Goal: Task Accomplishment & Management: Use online tool/utility

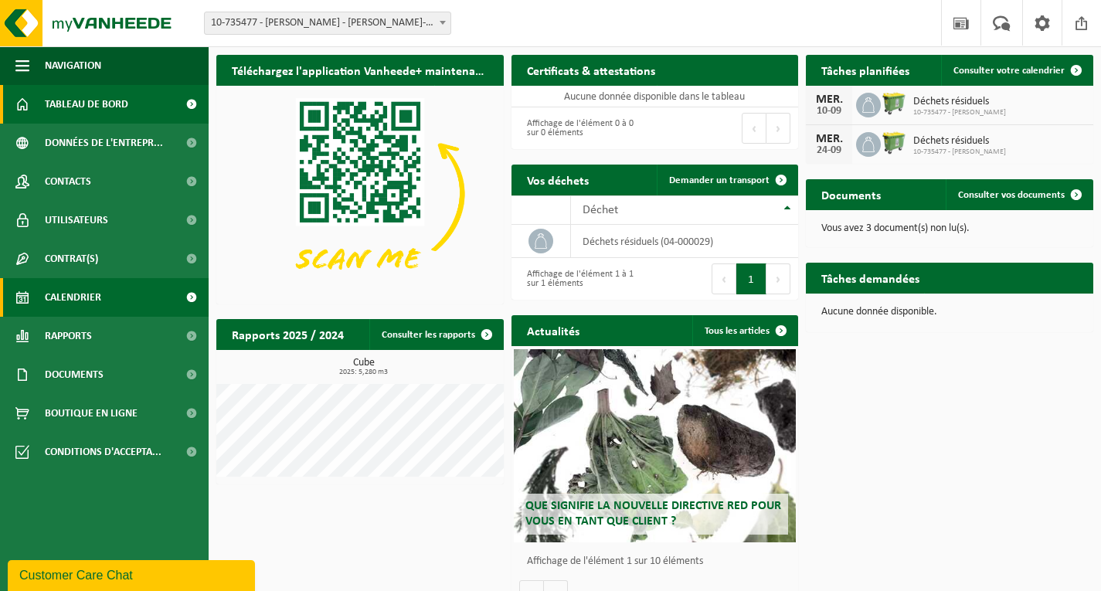
click at [104, 288] on link "Calendrier" at bounding box center [104, 297] width 209 height 39
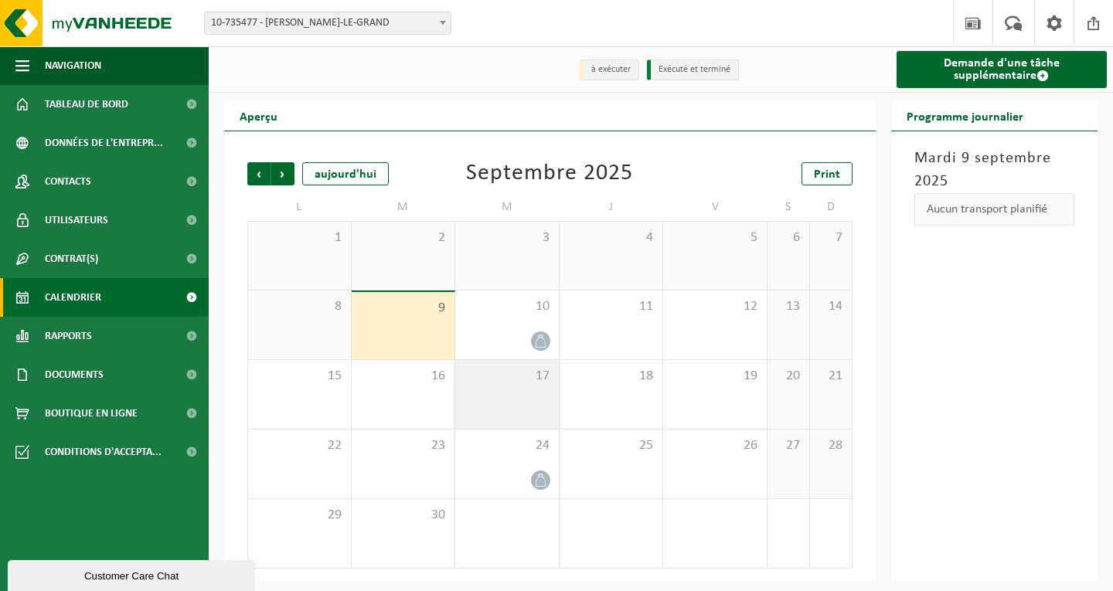
click at [511, 403] on div "17" at bounding box center [507, 394] width 104 height 69
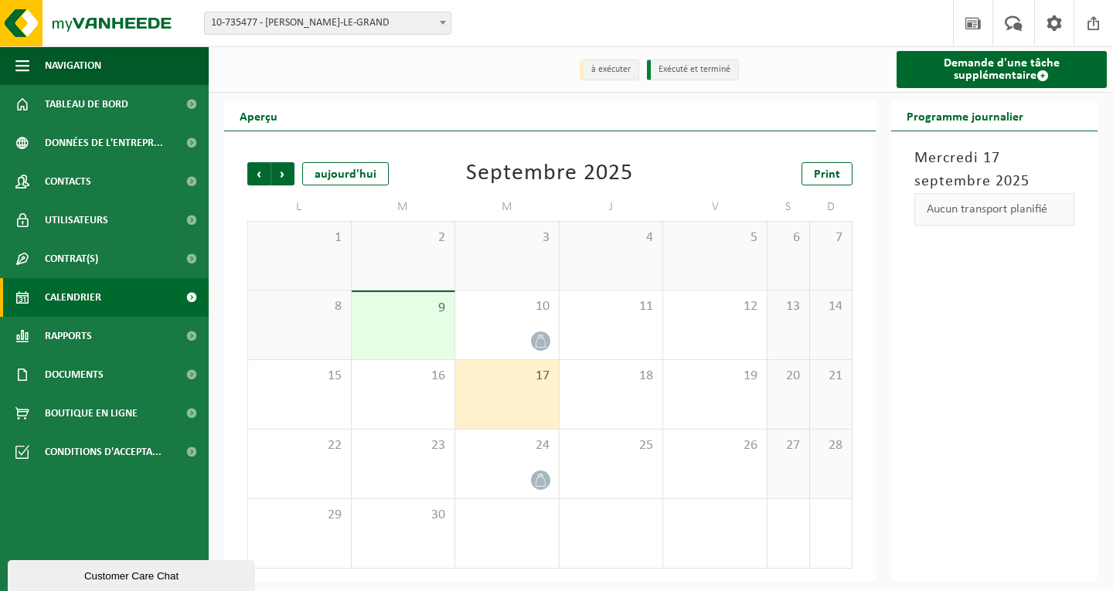
click at [505, 386] on div "17" at bounding box center [507, 394] width 104 height 69
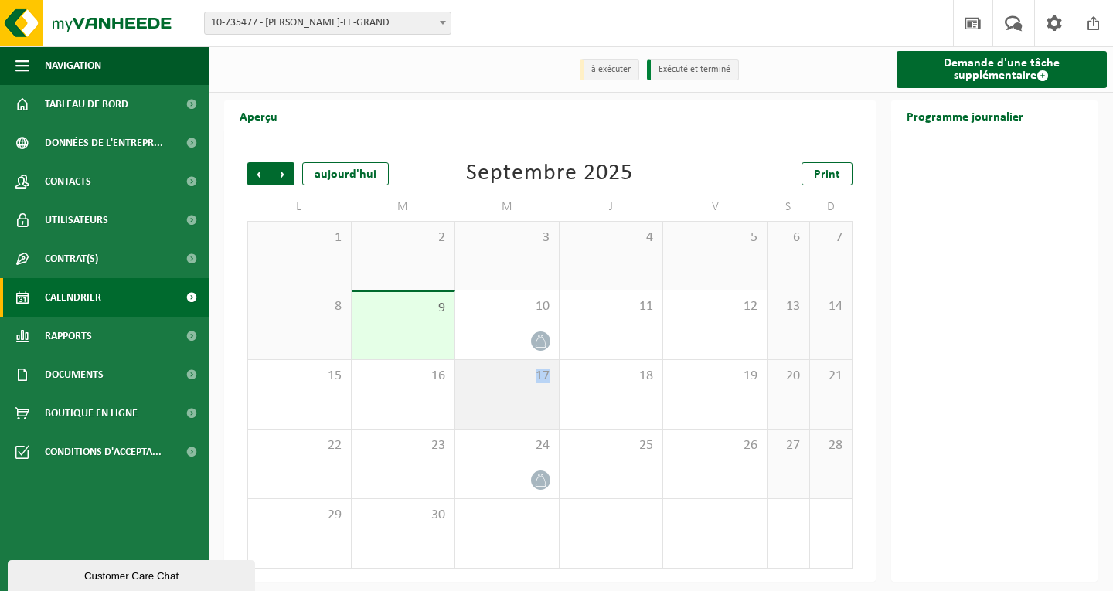
click at [505, 386] on div "17" at bounding box center [507, 394] width 104 height 69
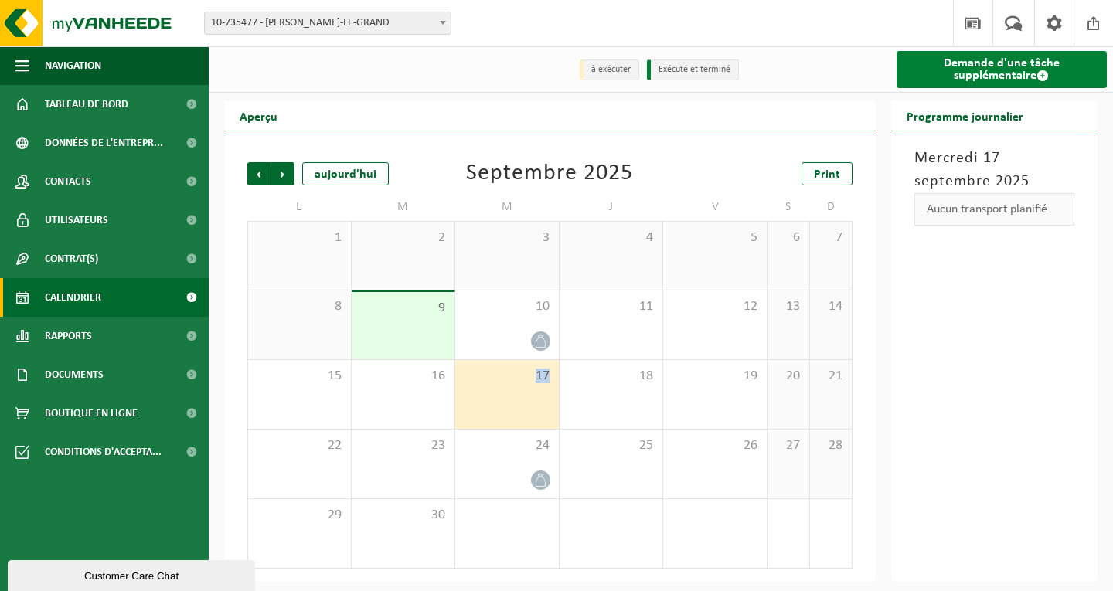
click at [1002, 65] on link "Demande d'une tâche supplémentaire" at bounding box center [1001, 69] width 211 height 37
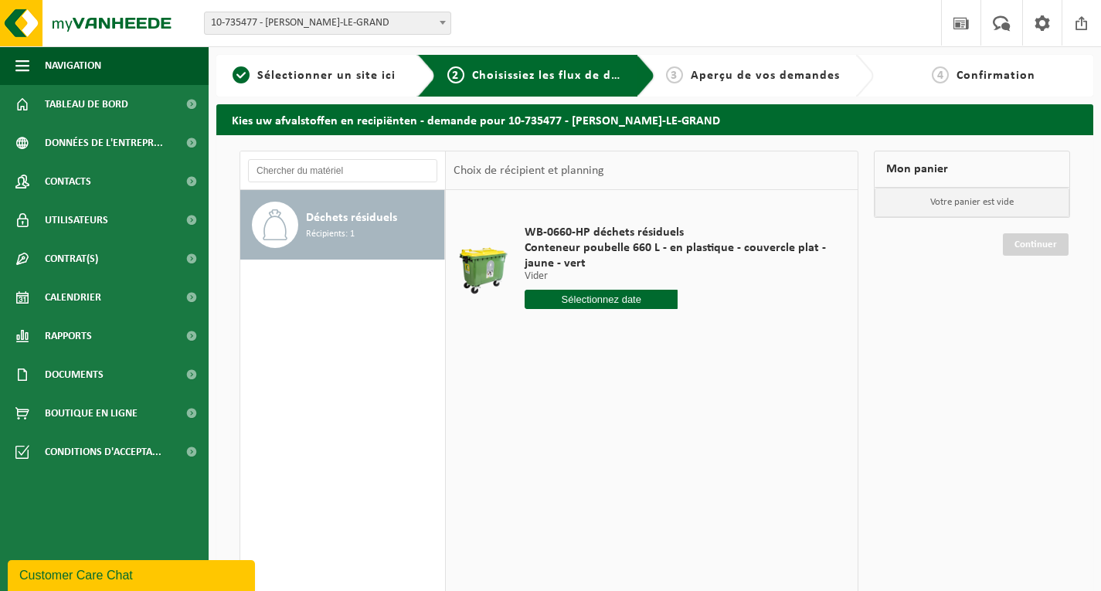
click at [608, 291] on input "text" at bounding box center [601, 299] width 153 height 19
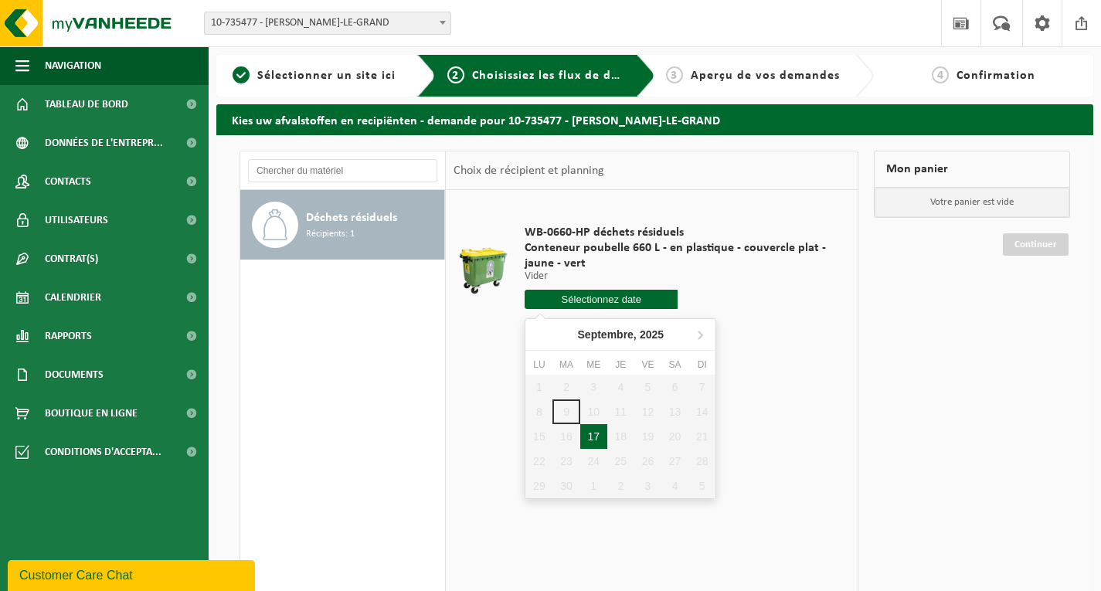
click at [600, 430] on div "17" at bounding box center [593, 436] width 27 height 25
type input "à partir de 2025-09-17"
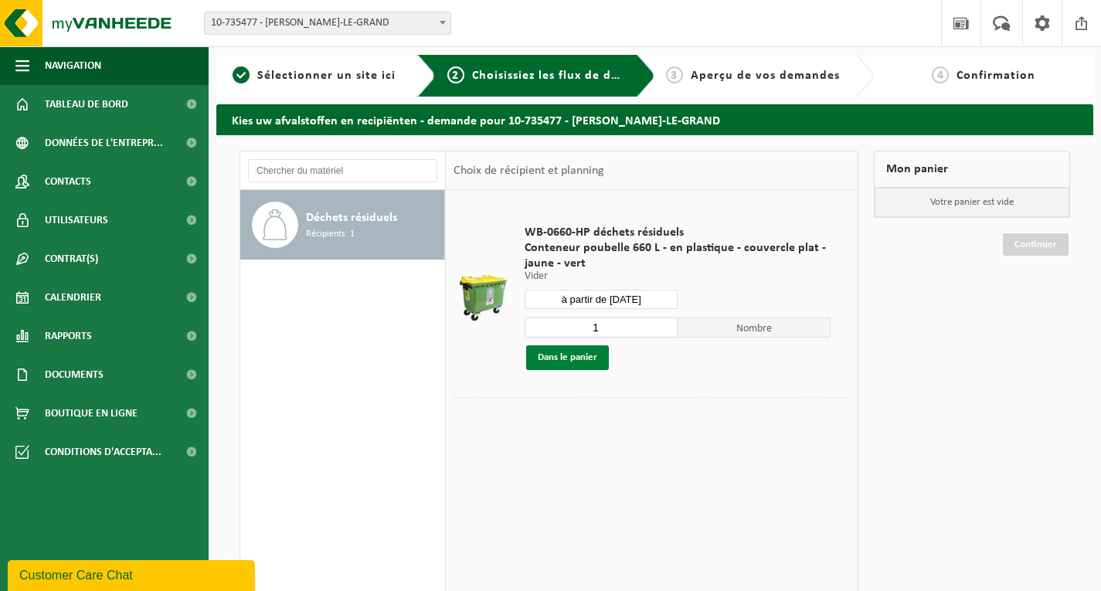
click at [577, 357] on button "Dans le panier" at bounding box center [567, 357] width 83 height 25
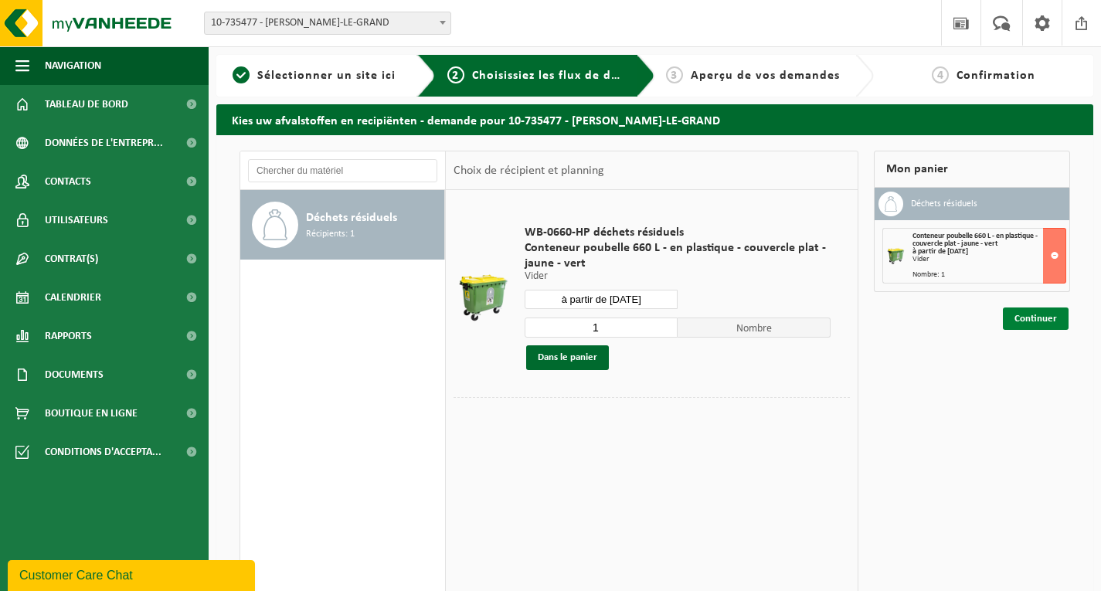
click at [1036, 315] on link "Continuer" at bounding box center [1036, 319] width 66 height 22
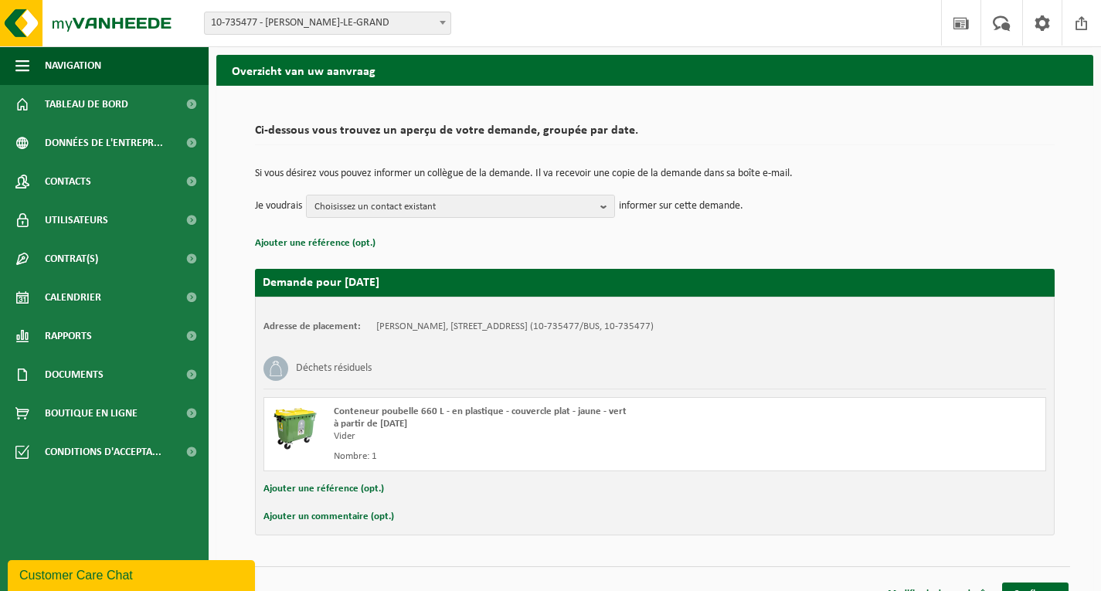
scroll to position [72, 0]
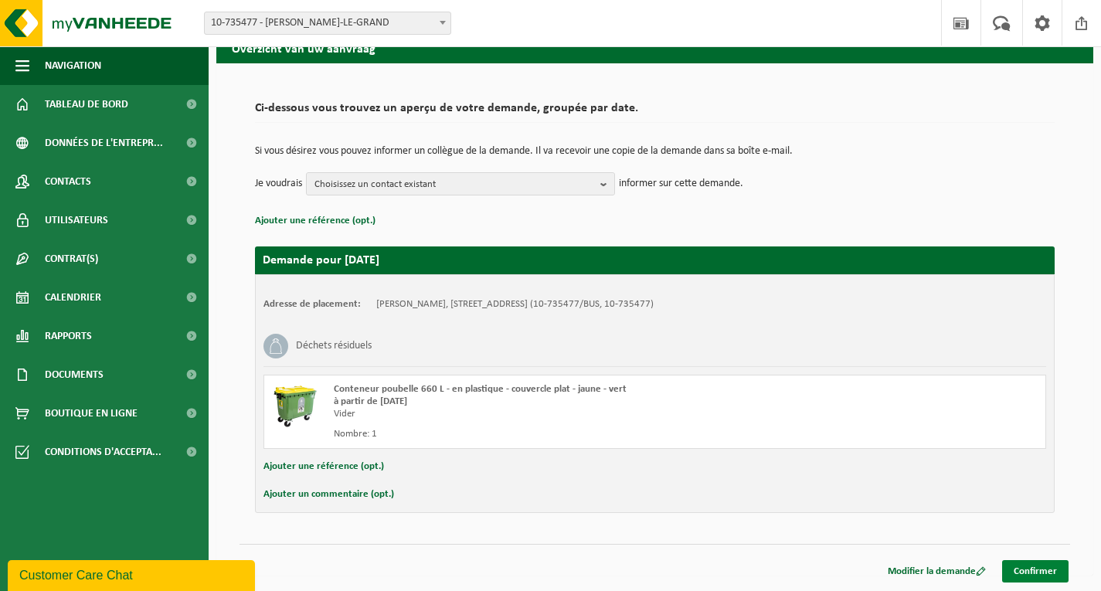
click at [1041, 575] on link "Confirmer" at bounding box center [1035, 571] width 66 height 22
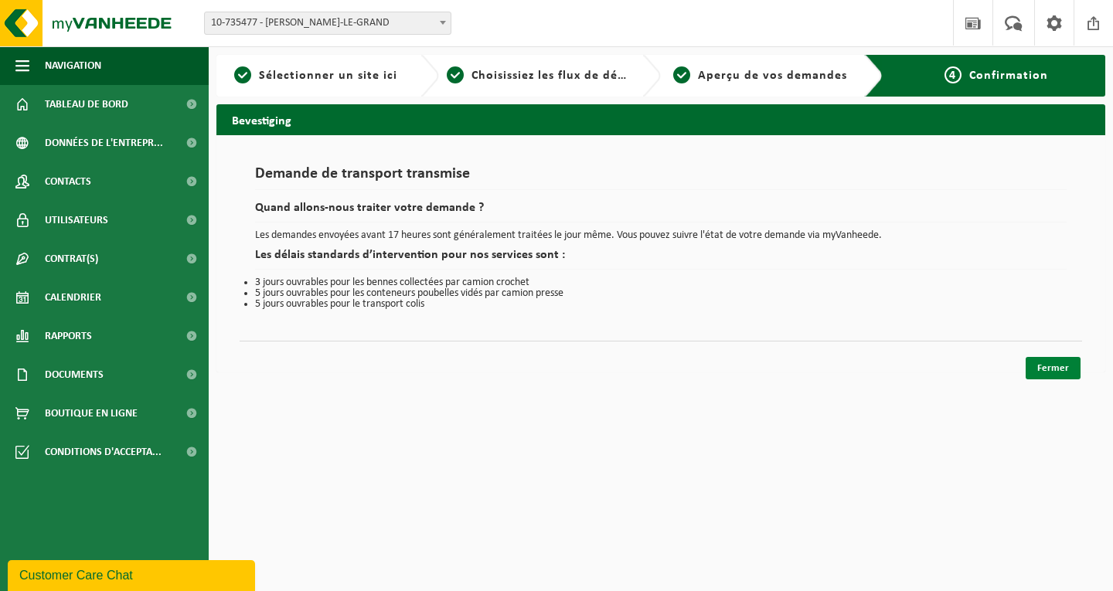
click at [1052, 366] on link "Fermer" at bounding box center [1052, 368] width 55 height 22
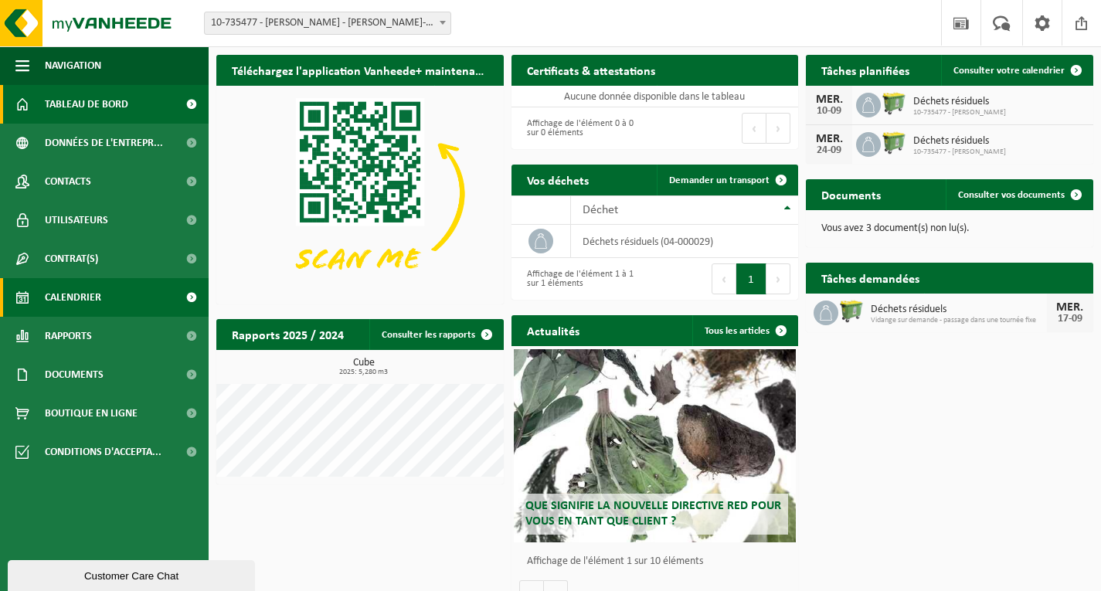
click at [110, 296] on link "Calendrier" at bounding box center [104, 297] width 209 height 39
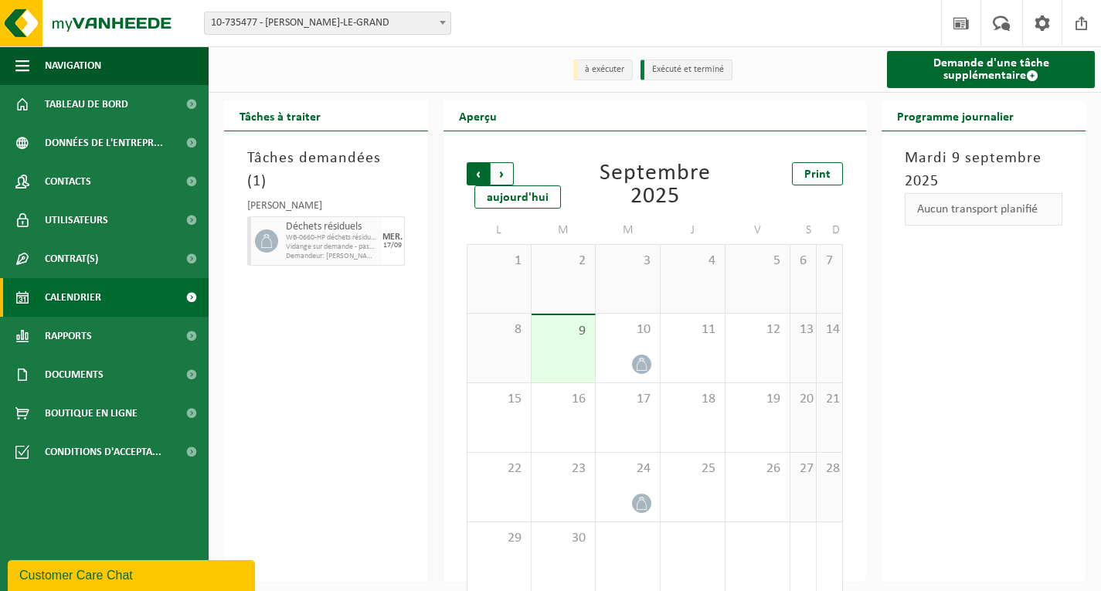
click at [499, 178] on span "Suivant" at bounding box center [502, 173] width 23 height 23
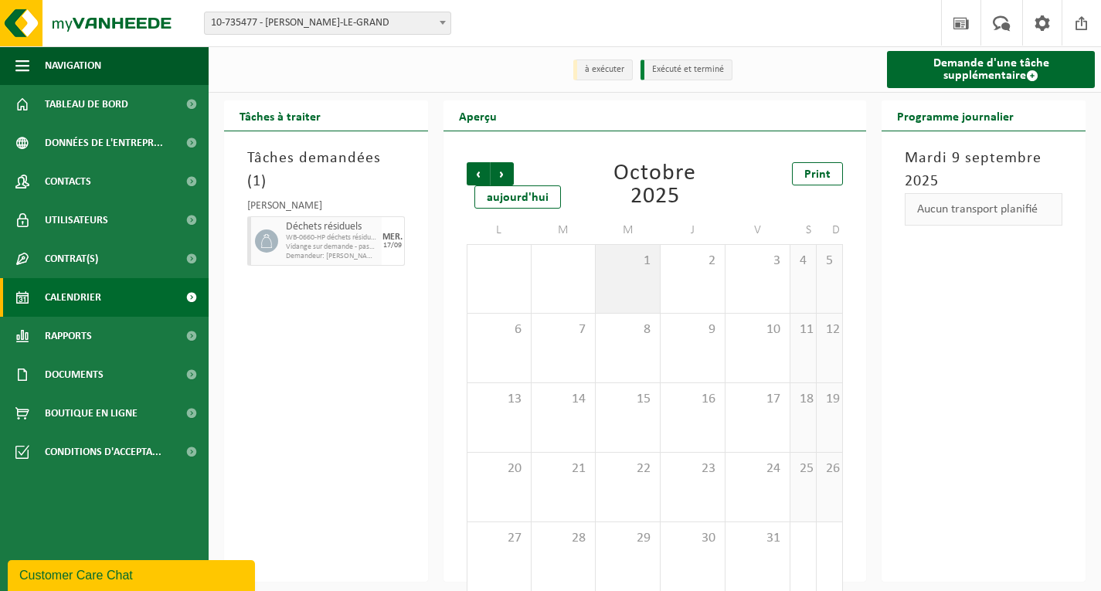
click at [631, 280] on div "1" at bounding box center [628, 279] width 64 height 68
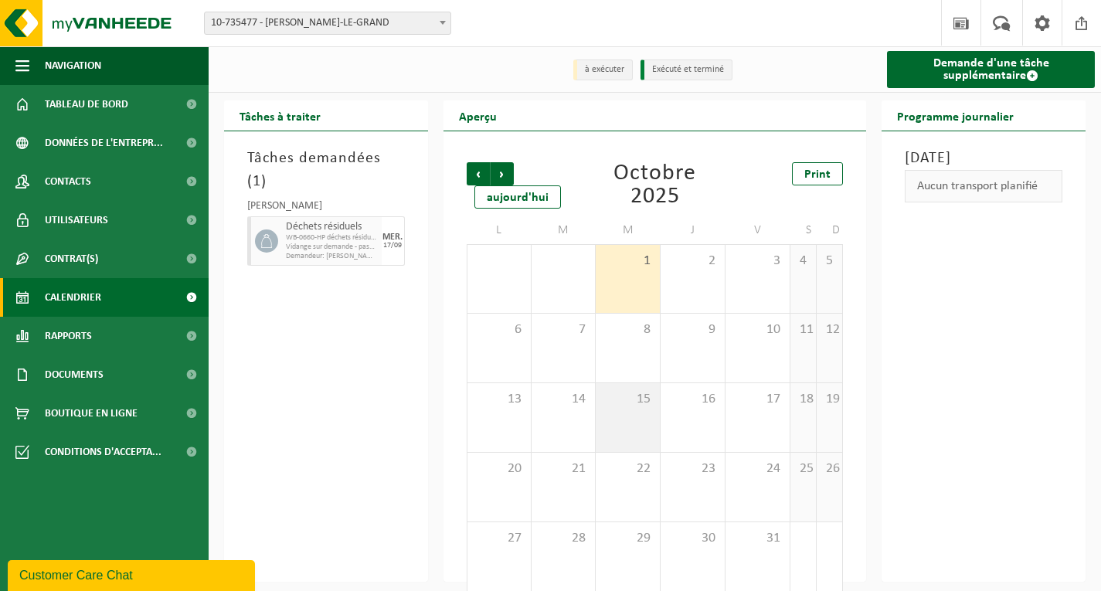
click at [628, 408] on span "15" at bounding box center [628, 399] width 49 height 17
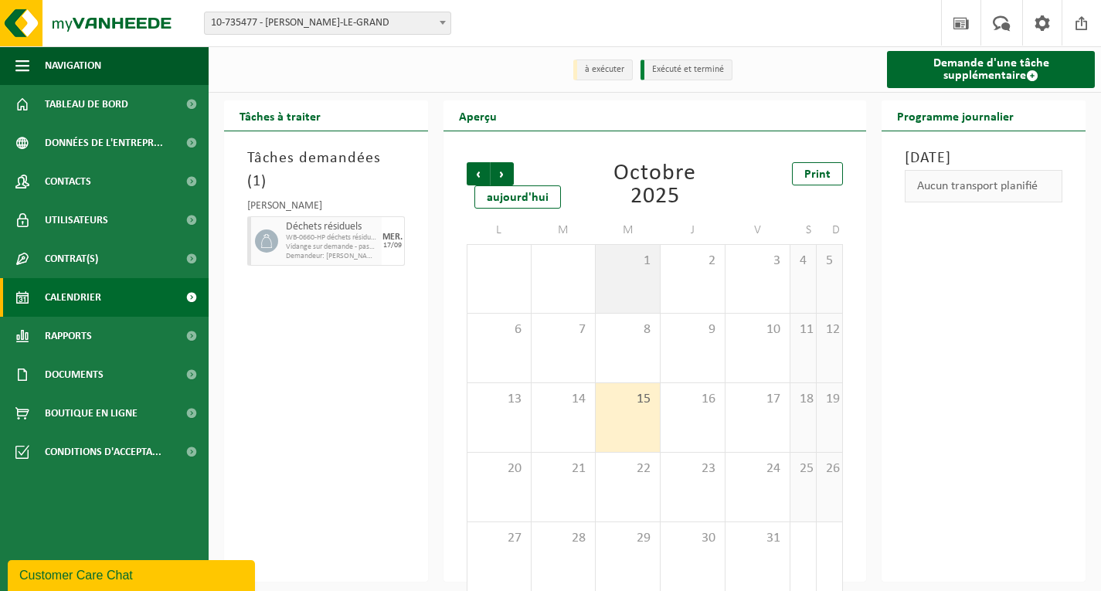
click at [653, 291] on div "1" at bounding box center [628, 279] width 64 height 68
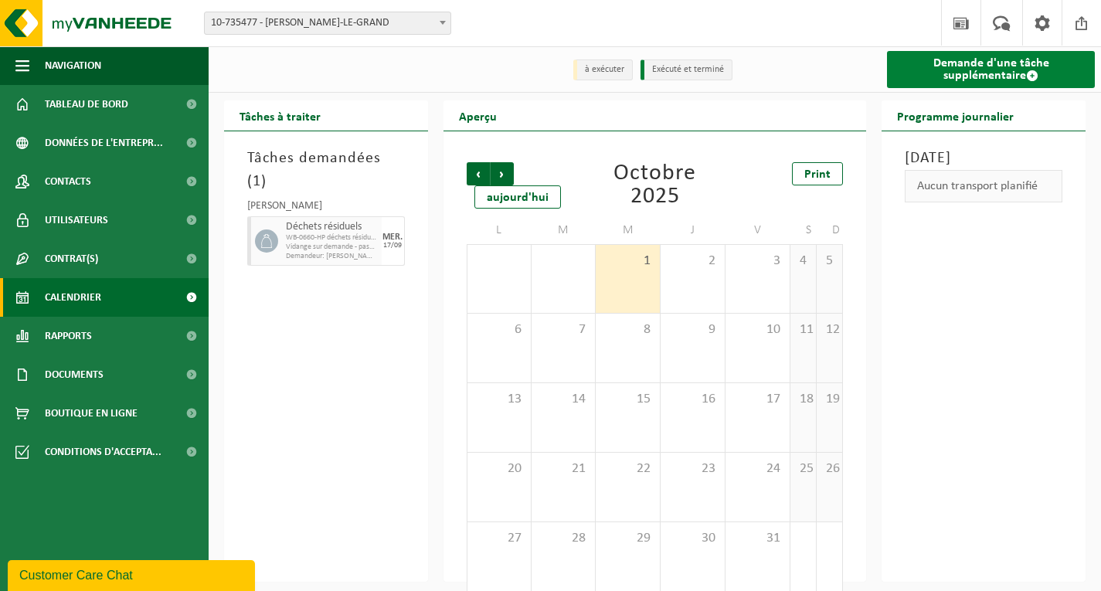
click at [978, 73] on link "Demande d'une tâche supplémentaire" at bounding box center [991, 69] width 208 height 37
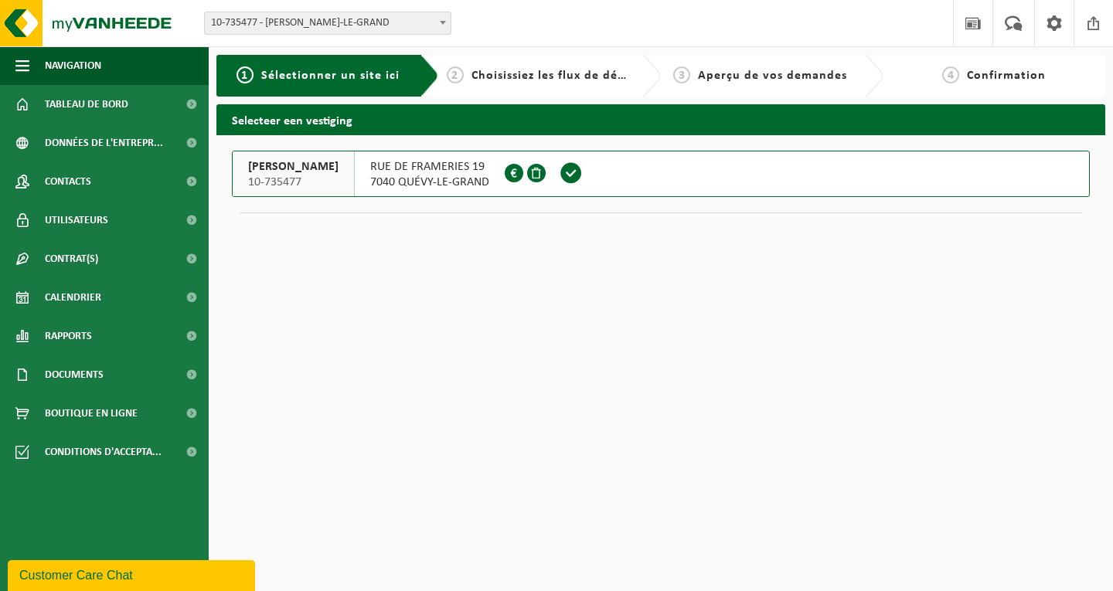
click at [311, 167] on span "DUBOIS VINCENT" at bounding box center [293, 166] width 90 height 15
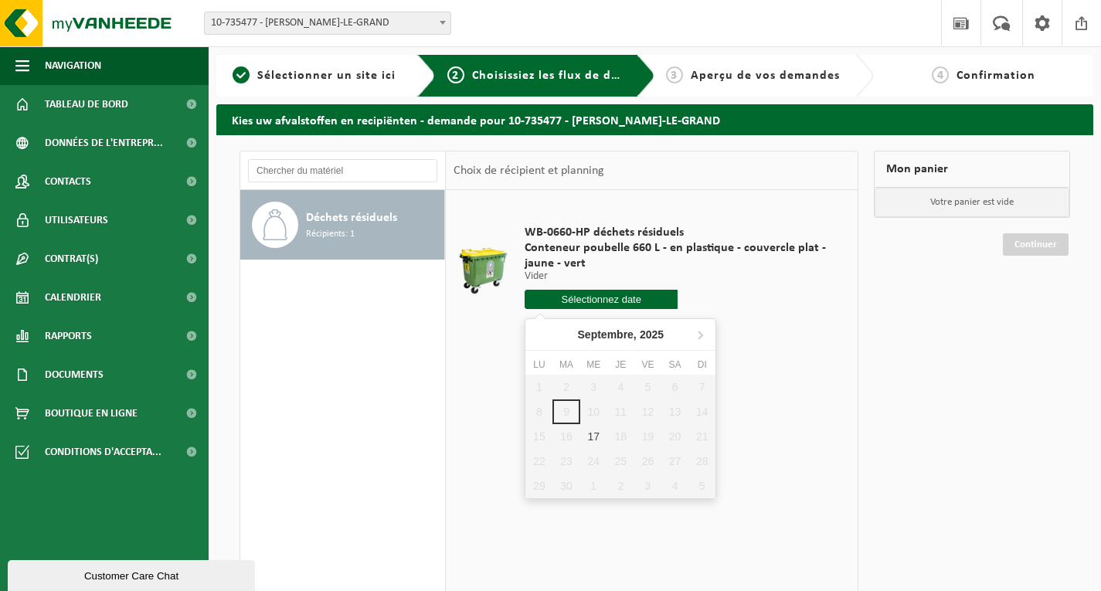
click at [620, 300] on input "text" at bounding box center [601, 299] width 153 height 19
click at [702, 335] on icon at bounding box center [701, 336] width 4 height 8
click at [587, 385] on div "1" at bounding box center [593, 387] width 27 height 25
type input "à partir de 2025-10-01"
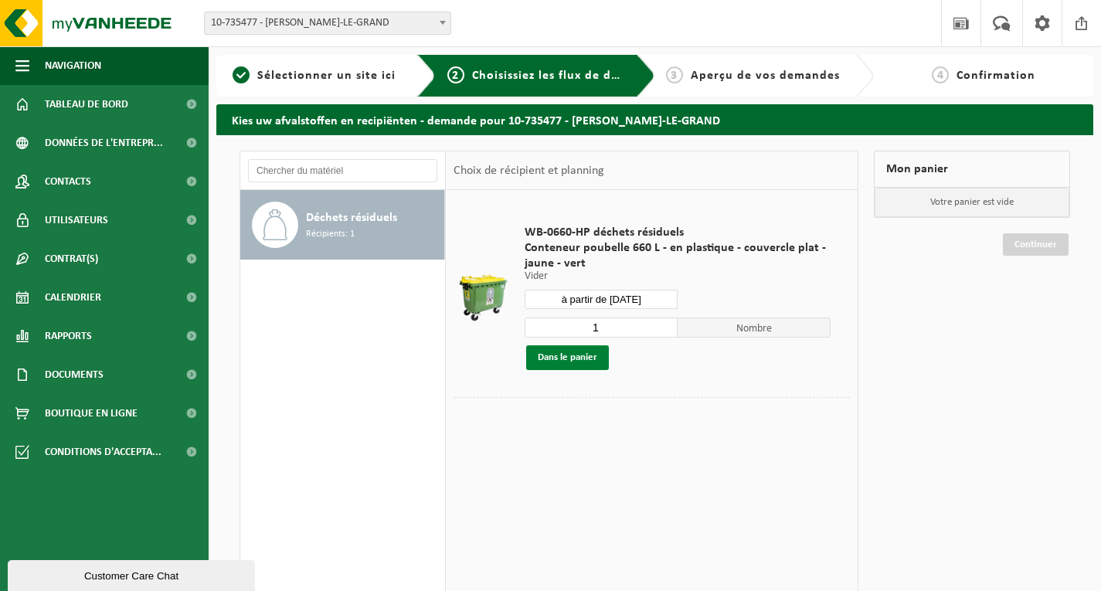
click at [576, 358] on button "Dans le panier" at bounding box center [567, 357] width 83 height 25
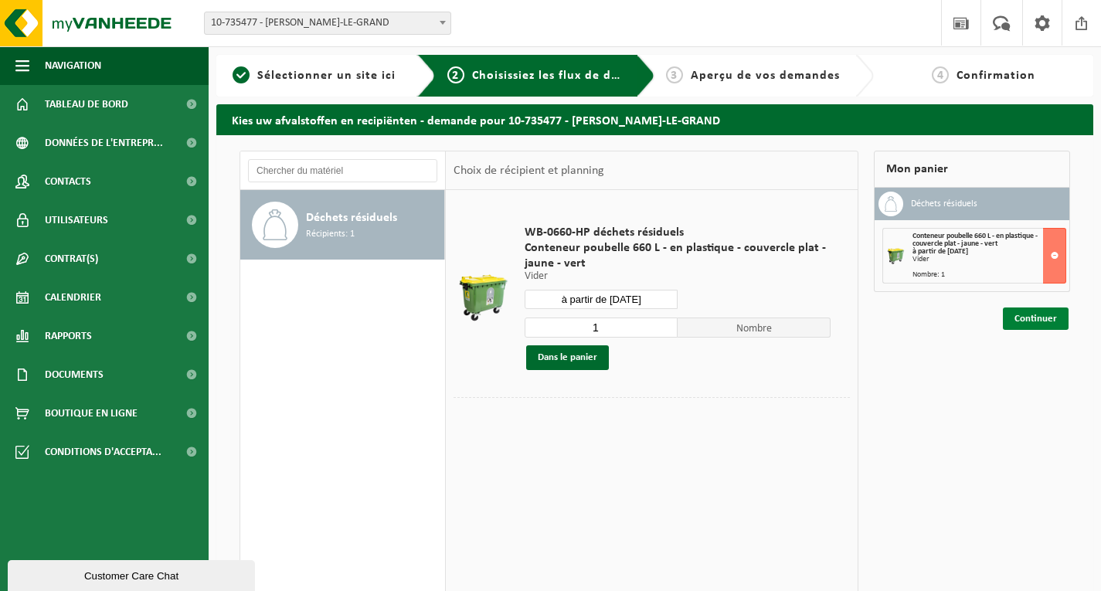
click at [1034, 320] on link "Continuer" at bounding box center [1036, 319] width 66 height 22
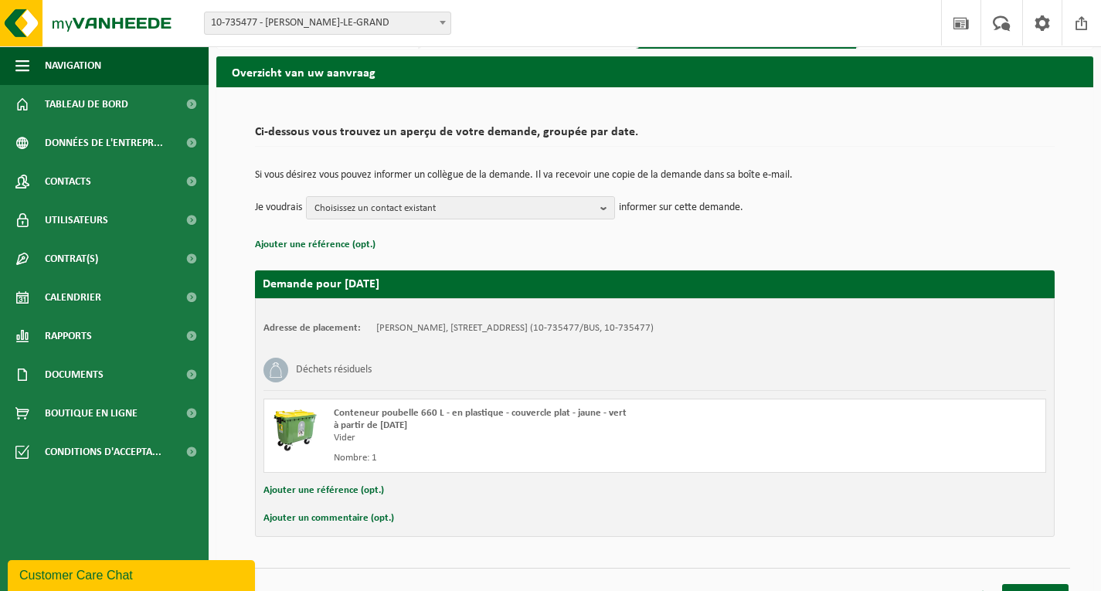
scroll to position [72, 0]
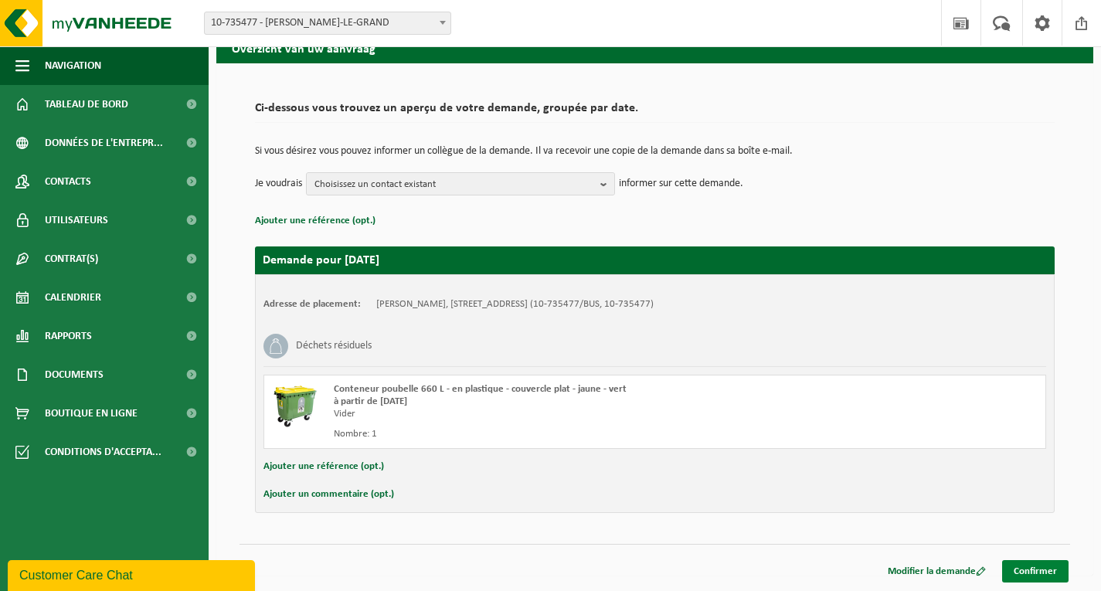
click at [1039, 571] on link "Confirmer" at bounding box center [1035, 571] width 66 height 22
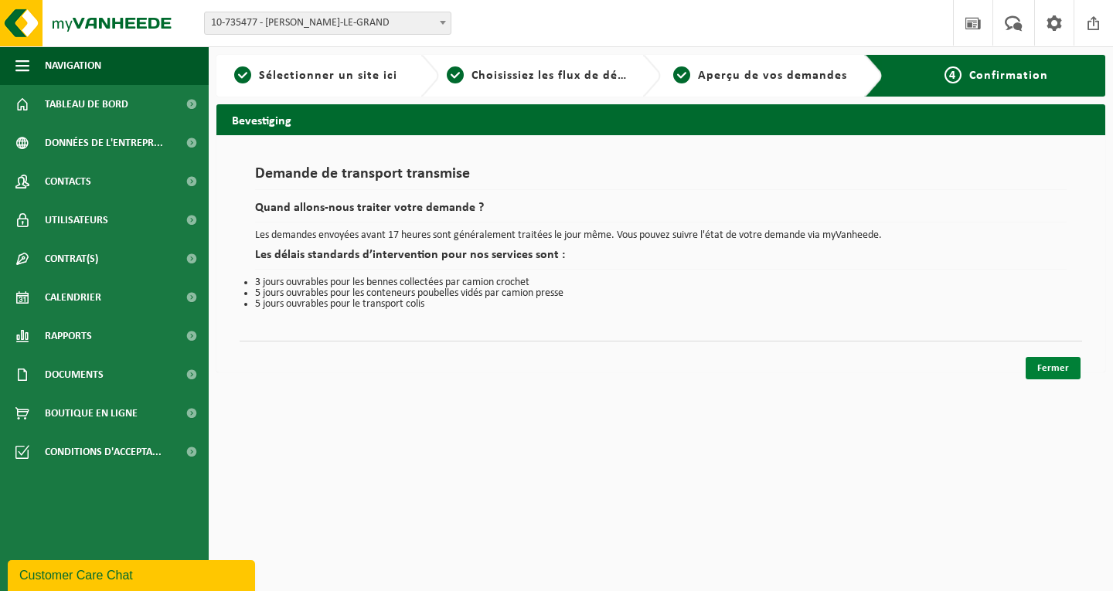
click at [1049, 365] on link "Fermer" at bounding box center [1052, 368] width 55 height 22
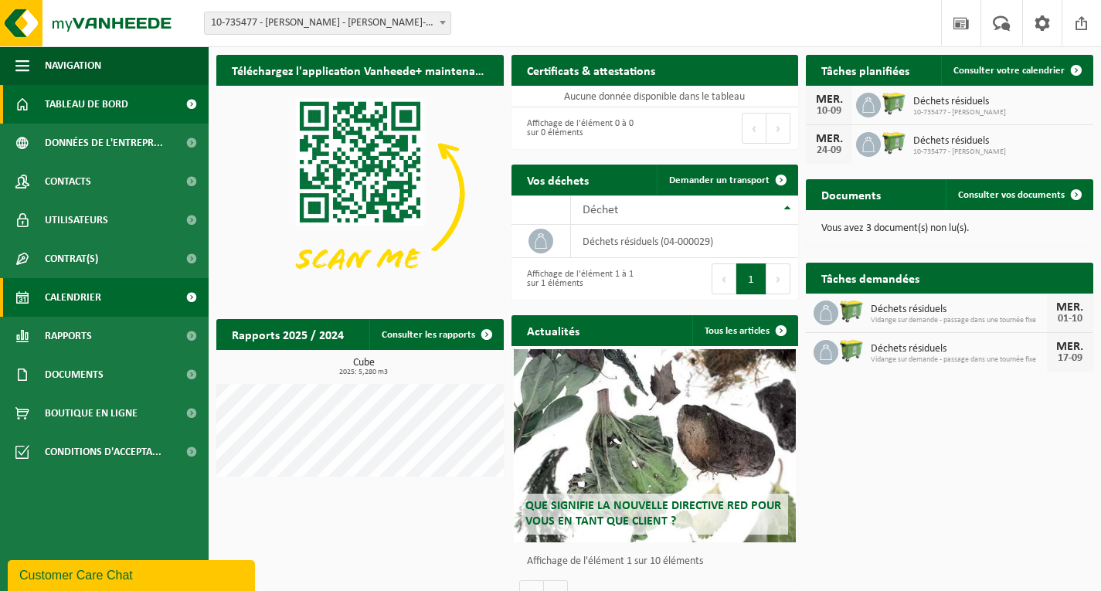
click at [87, 287] on span "Calendrier" at bounding box center [73, 297] width 56 height 39
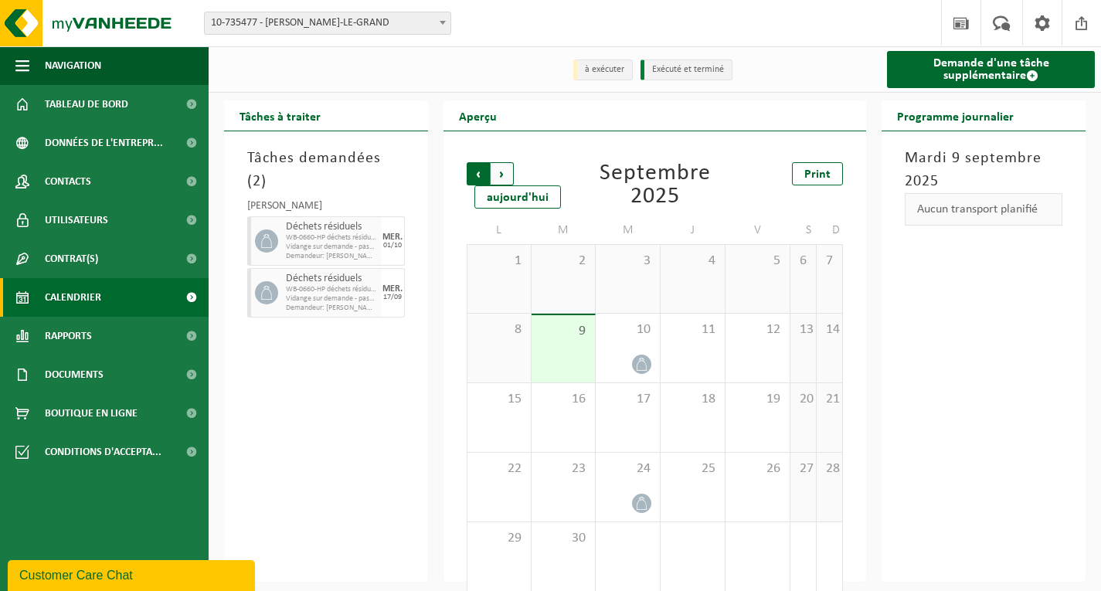
click at [502, 172] on span "Suivant" at bounding box center [502, 173] width 23 height 23
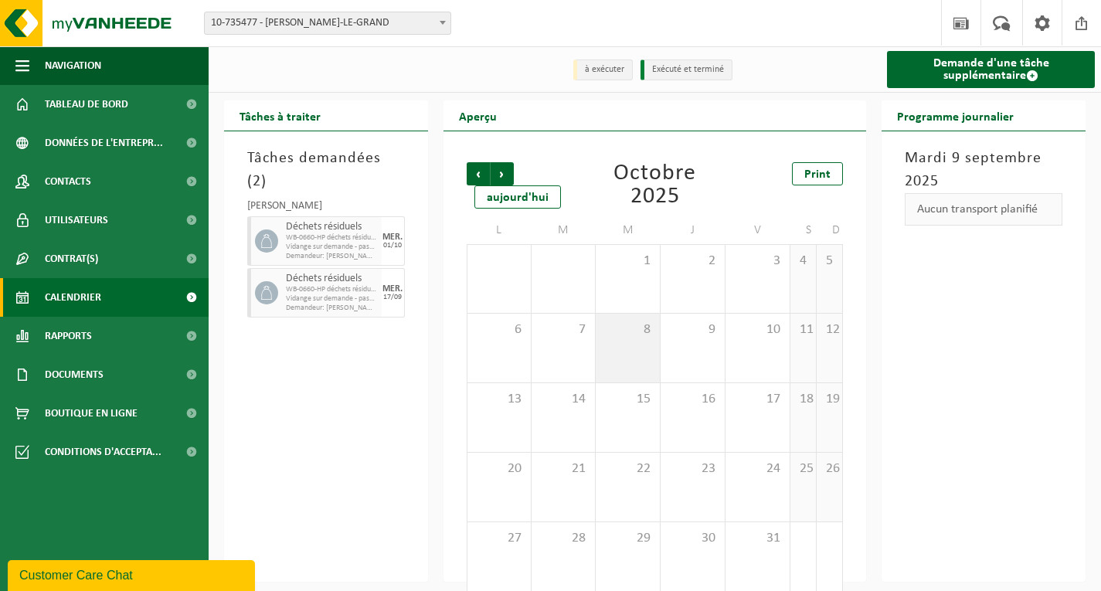
click at [622, 344] on div "8" at bounding box center [628, 348] width 64 height 69
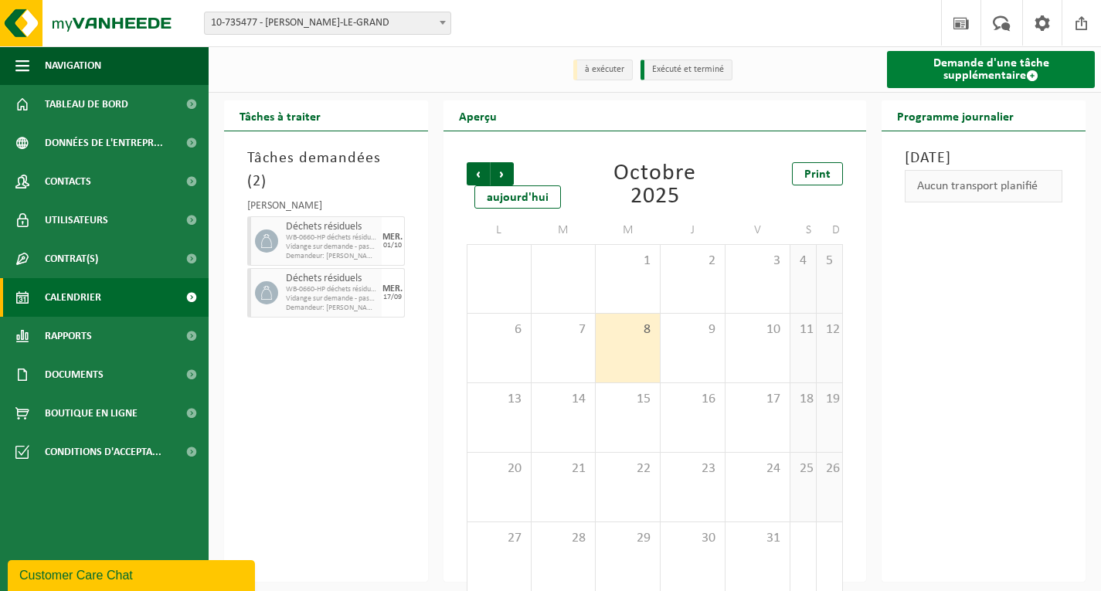
click at [991, 72] on link "Demande d'une tâche supplémentaire" at bounding box center [991, 69] width 208 height 37
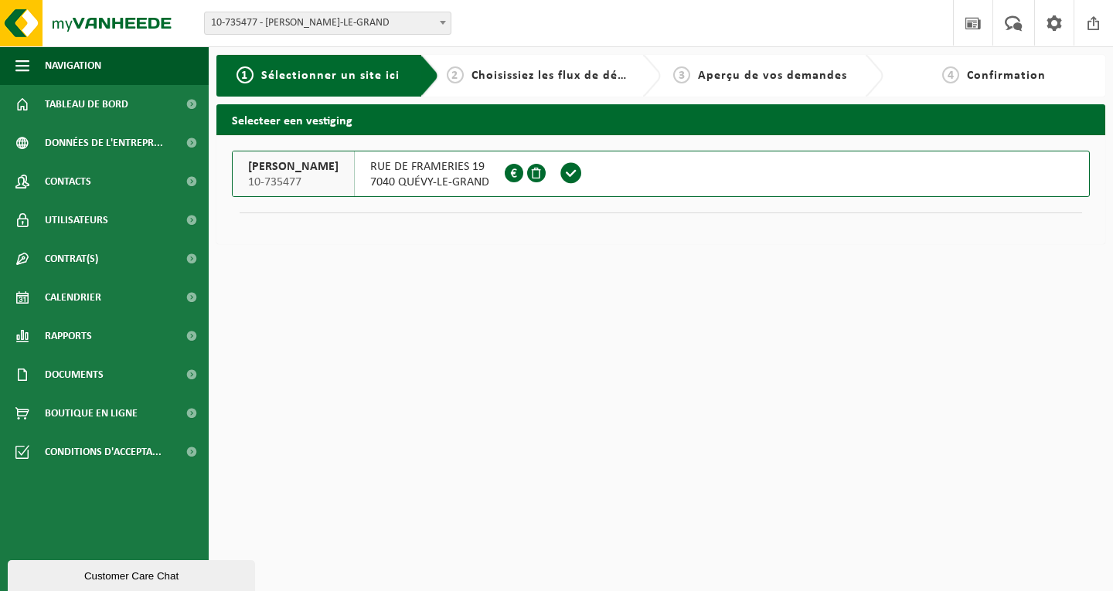
click at [333, 170] on span "[PERSON_NAME]" at bounding box center [293, 166] width 90 height 15
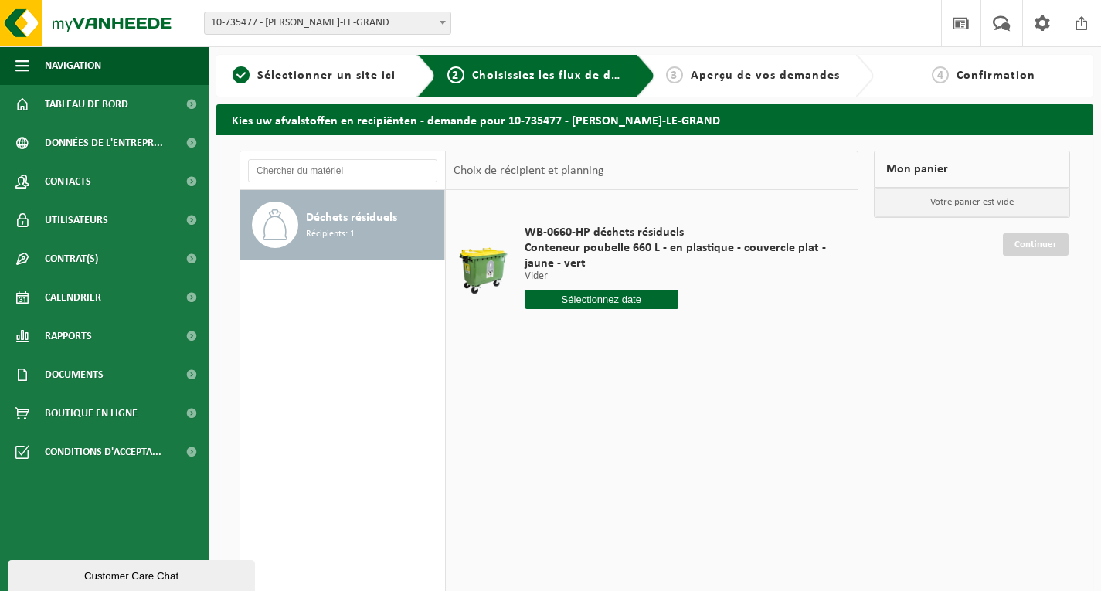
click at [641, 299] on input "text" at bounding box center [601, 299] width 153 height 19
click at [700, 337] on icon at bounding box center [701, 336] width 4 height 8
click at [593, 435] on div "15" at bounding box center [593, 436] width 27 height 25
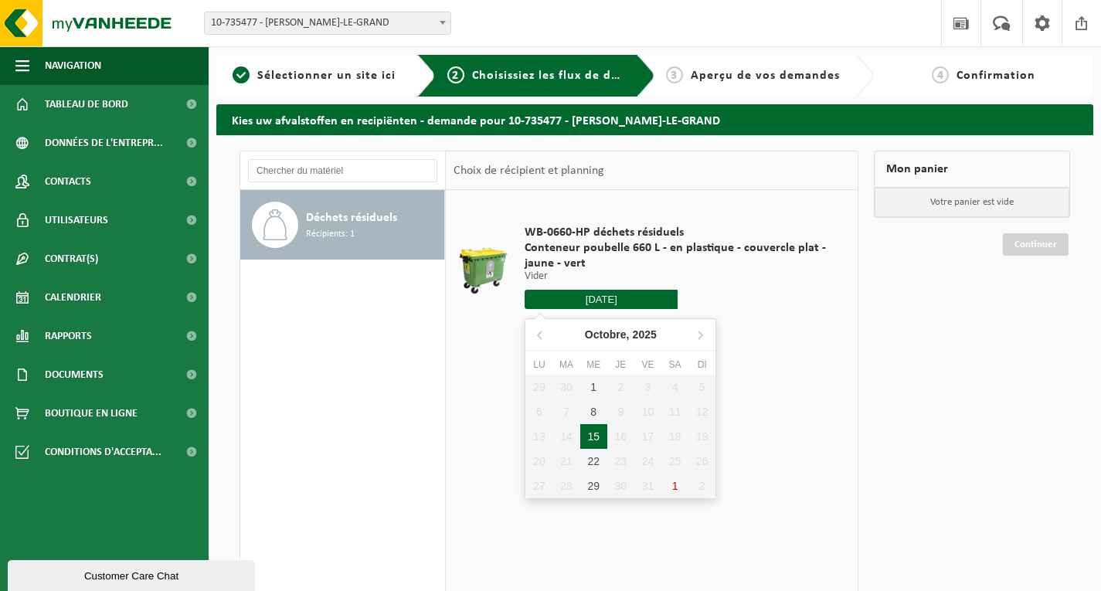
type input "à partir de [DATE]"
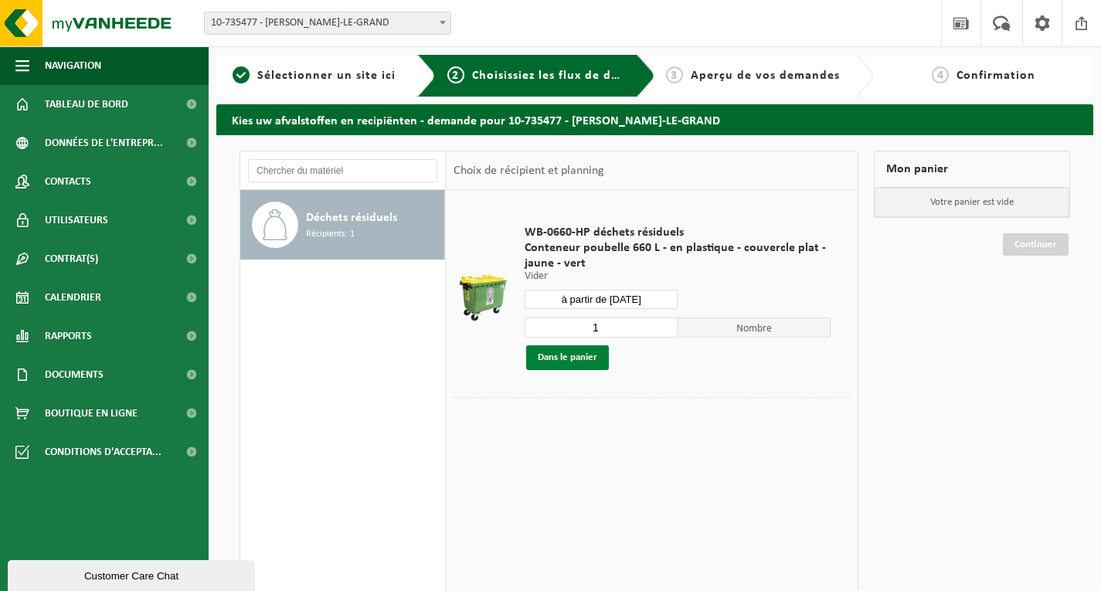
click at [593, 359] on button "Dans le panier" at bounding box center [567, 357] width 83 height 25
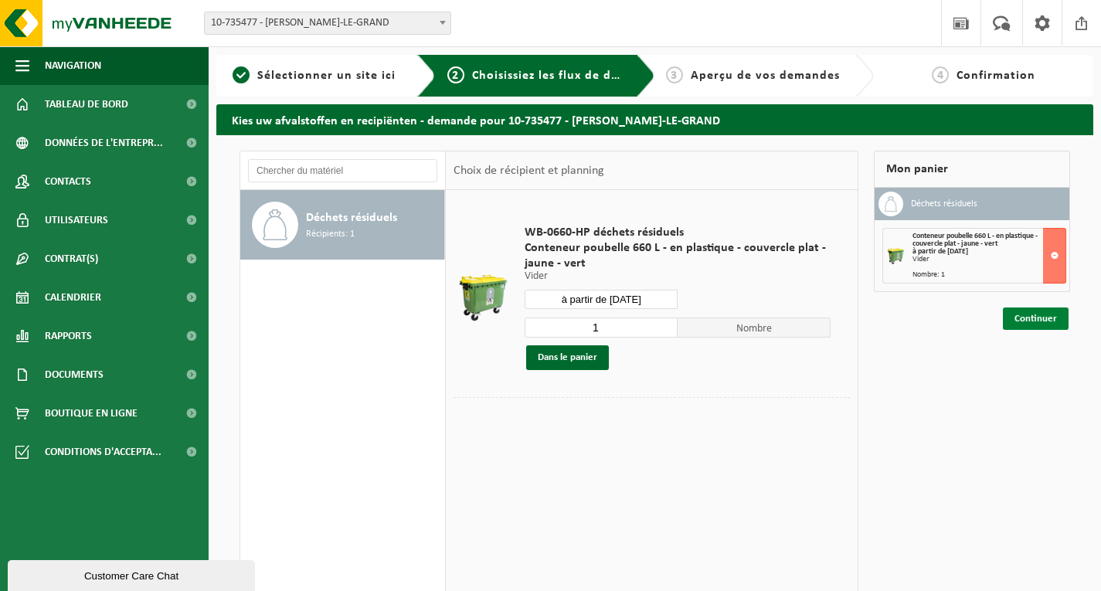
click at [1042, 309] on link "Continuer" at bounding box center [1036, 319] width 66 height 22
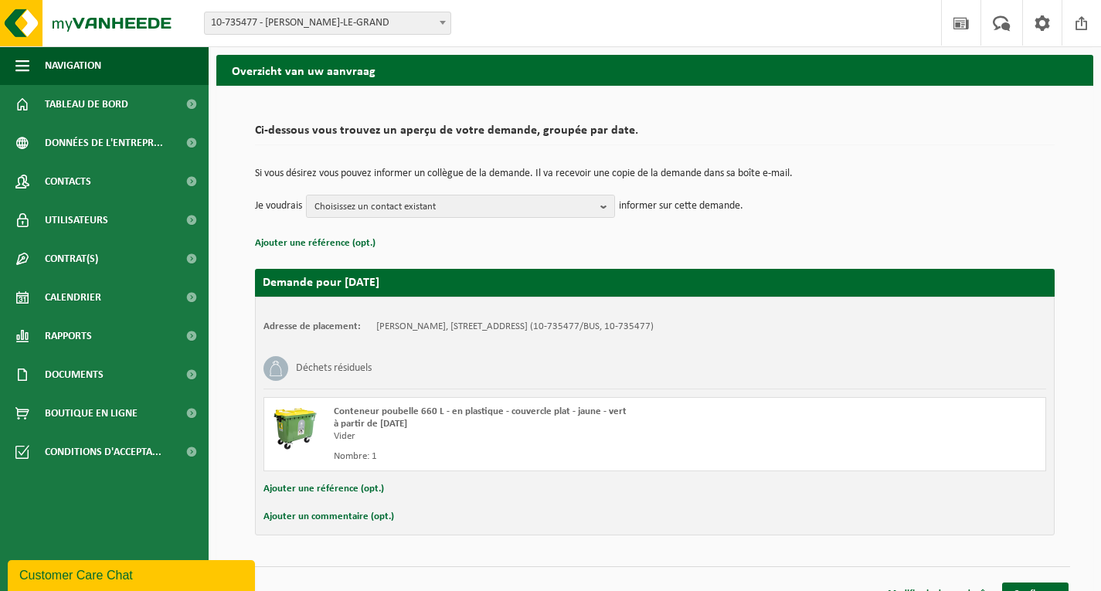
scroll to position [72, 0]
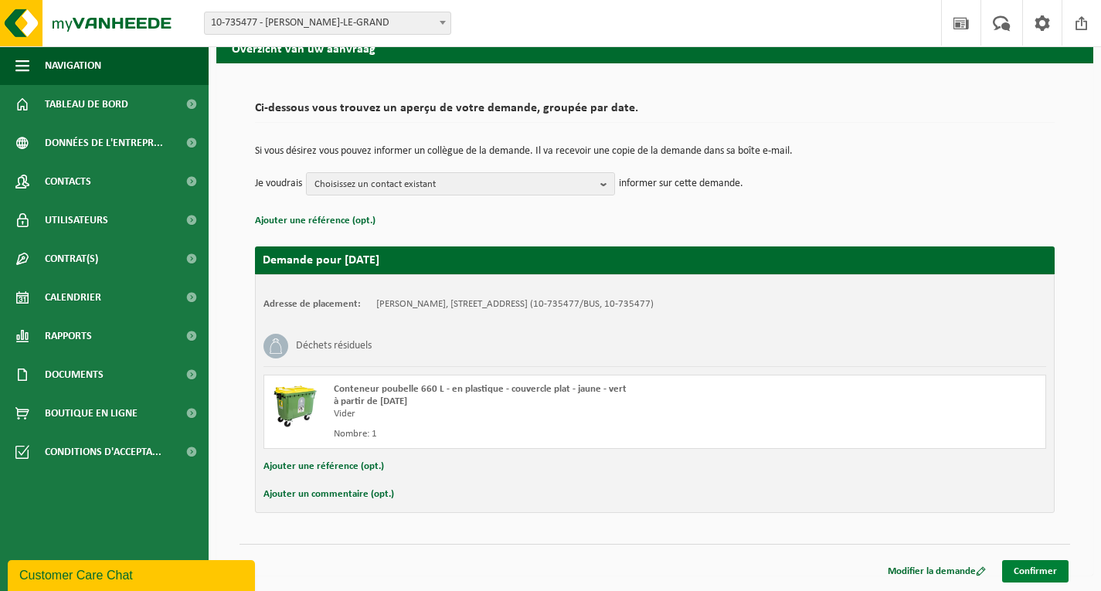
click at [1043, 568] on link "Confirmer" at bounding box center [1035, 571] width 66 height 22
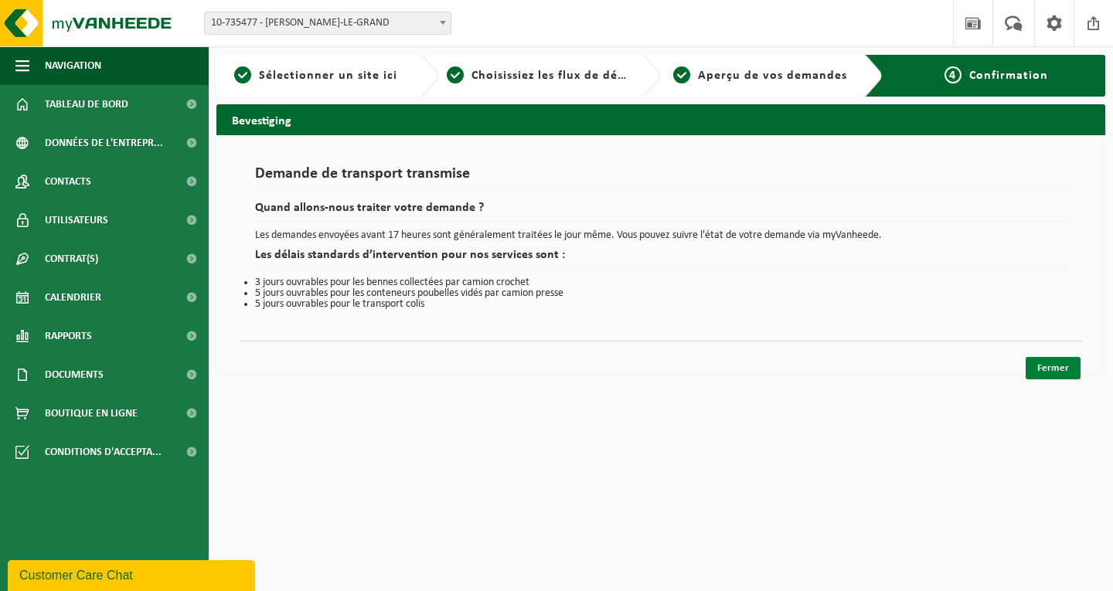
click at [1049, 366] on link "Fermer" at bounding box center [1052, 368] width 55 height 22
